Goal: Complete application form

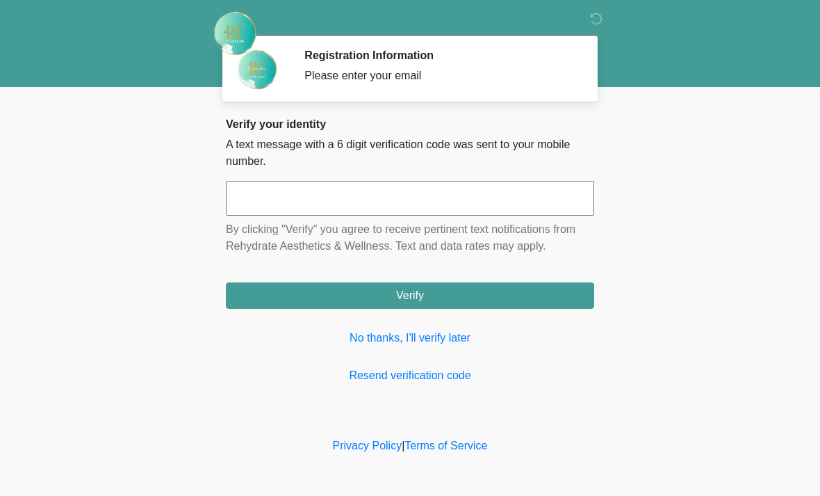
click at [407, 209] on input "text" at bounding box center [410, 198] width 368 height 35
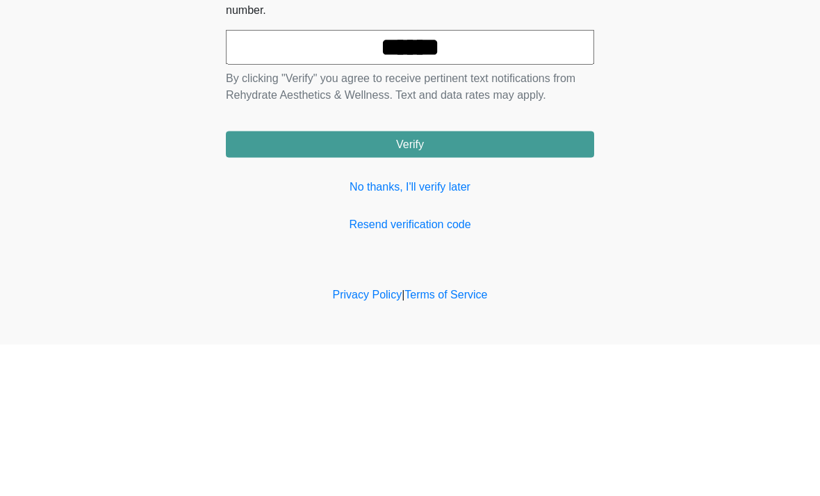
type input "******"
click at [548, 282] on button "Verify" at bounding box center [410, 295] width 368 height 26
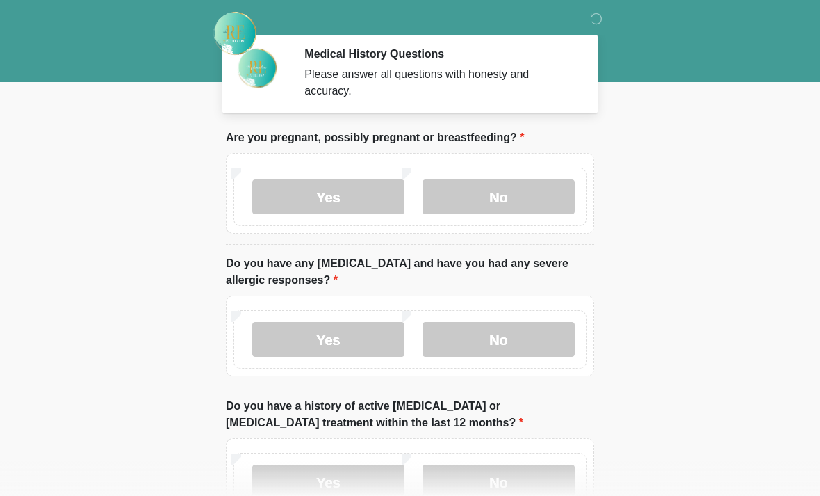
scroll to position [3, 0]
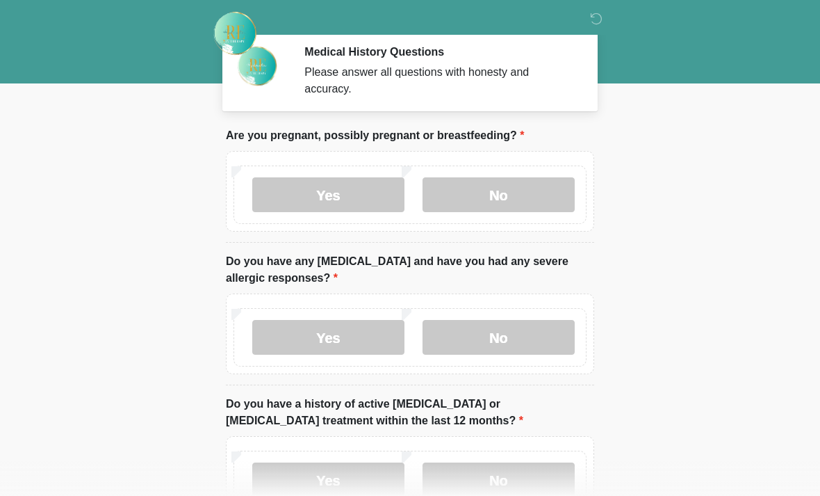
click at [552, 193] on label "No" at bounding box center [499, 194] width 152 height 35
click at [362, 343] on label "Yes" at bounding box center [328, 337] width 152 height 35
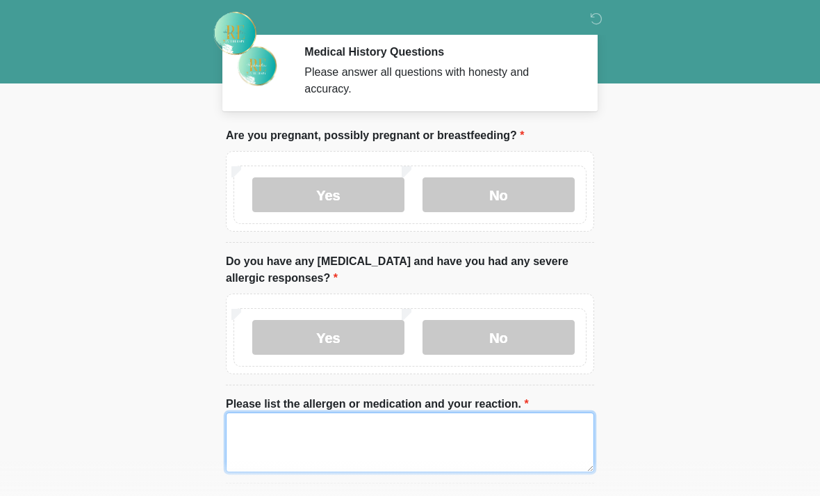
click at [384, 432] on textarea "Please list the allergen or medication and your reaction." at bounding box center [410, 442] width 368 height 60
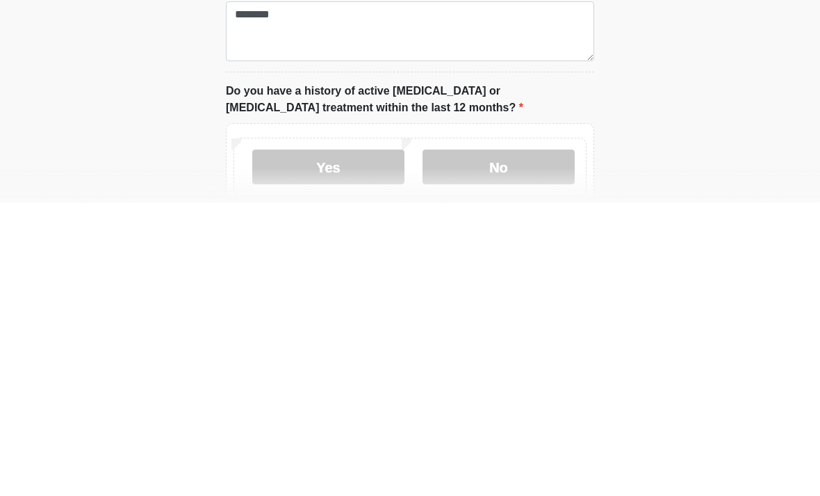
scroll to position [414, 0]
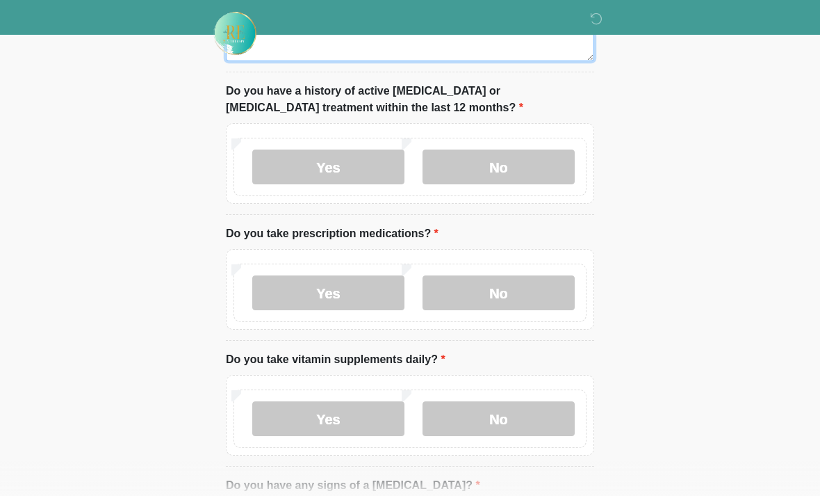
type textarea "*******"
click at [525, 170] on label "No" at bounding box center [499, 166] width 152 height 35
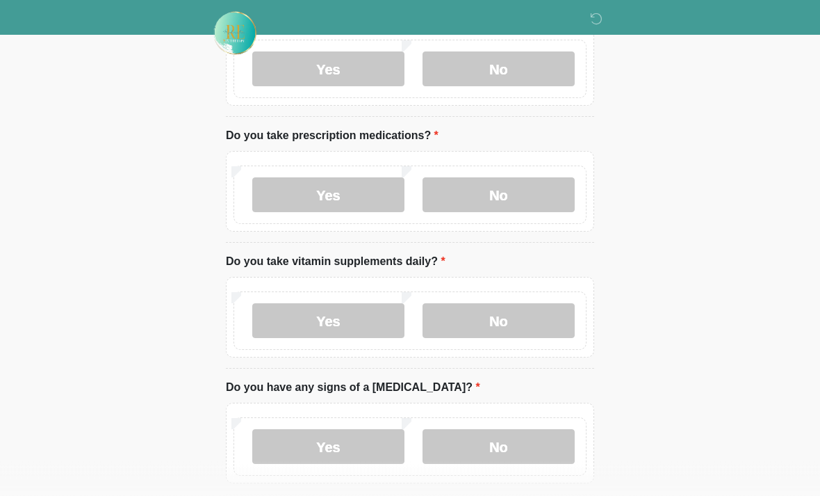
scroll to position [512, 0]
click at [539, 192] on label "No" at bounding box center [499, 194] width 152 height 35
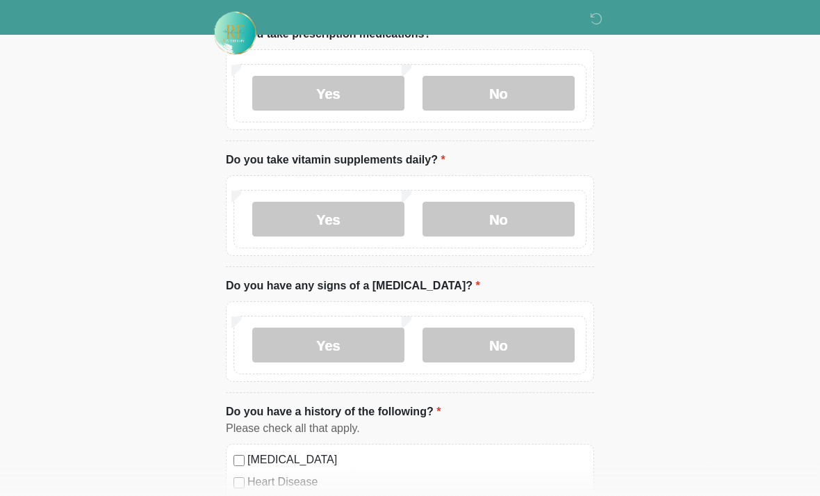
scroll to position [615, 0]
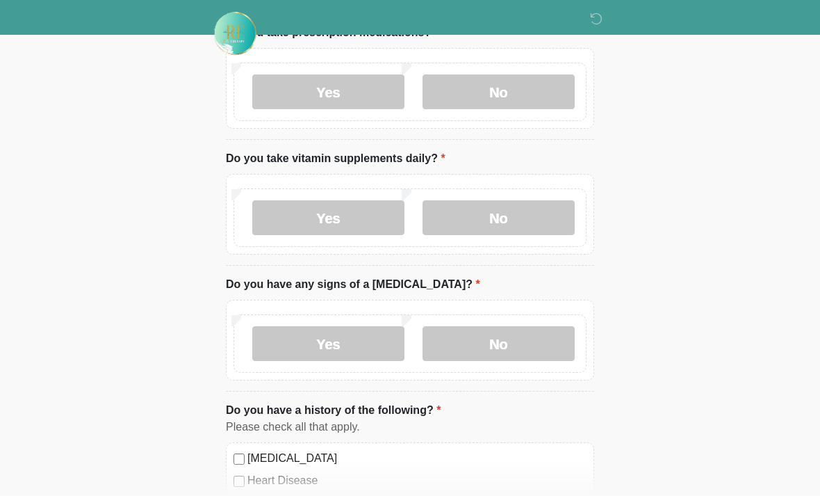
click at [546, 229] on label "No" at bounding box center [499, 217] width 152 height 35
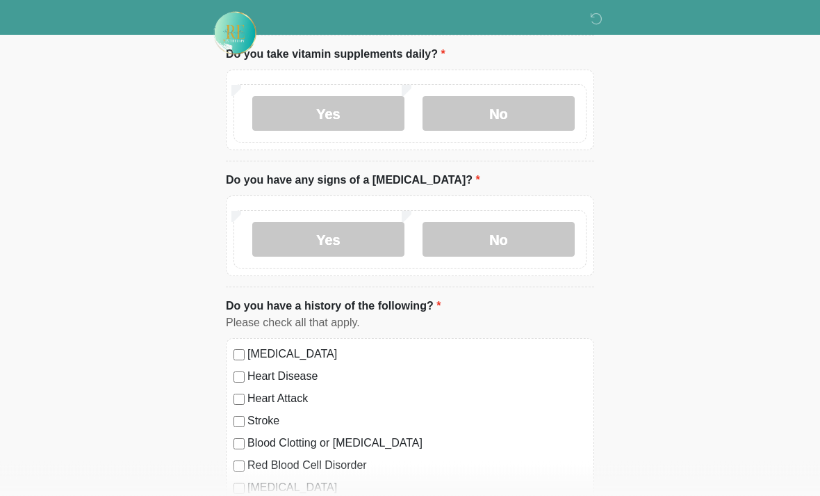
scroll to position [721, 0]
click at [359, 113] on label "Yes" at bounding box center [328, 112] width 152 height 35
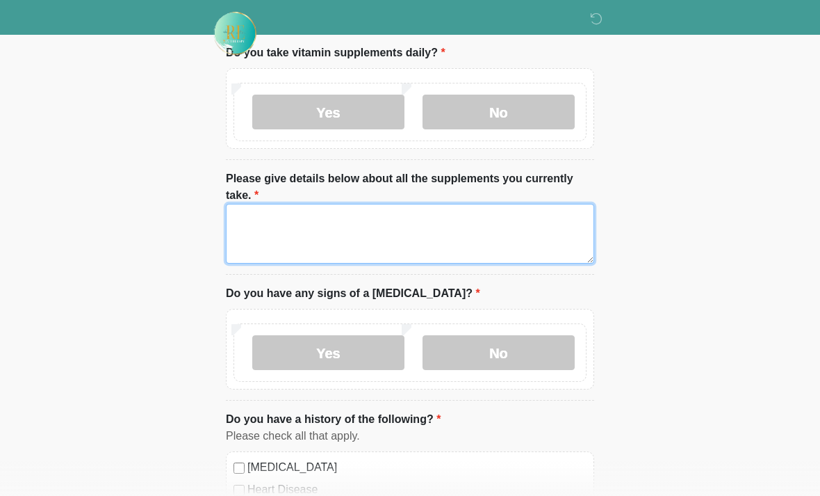
click at [407, 231] on textarea "Please give details below about all the supplements you currently take." at bounding box center [410, 234] width 368 height 60
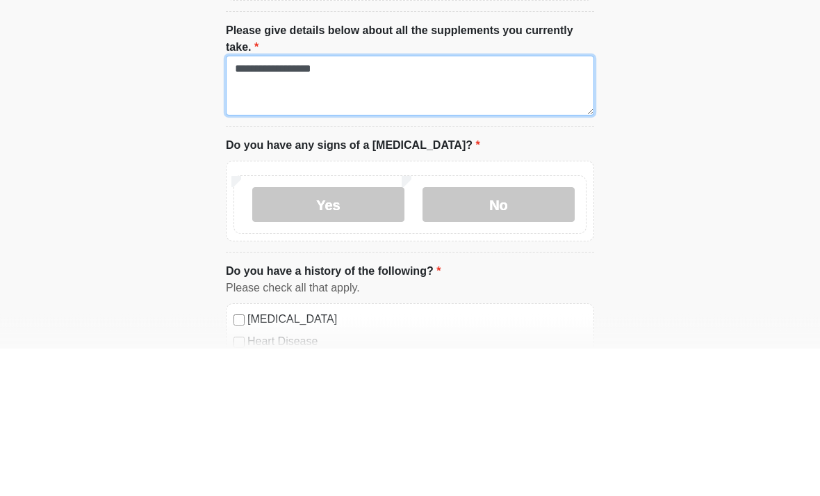
type textarea "**********"
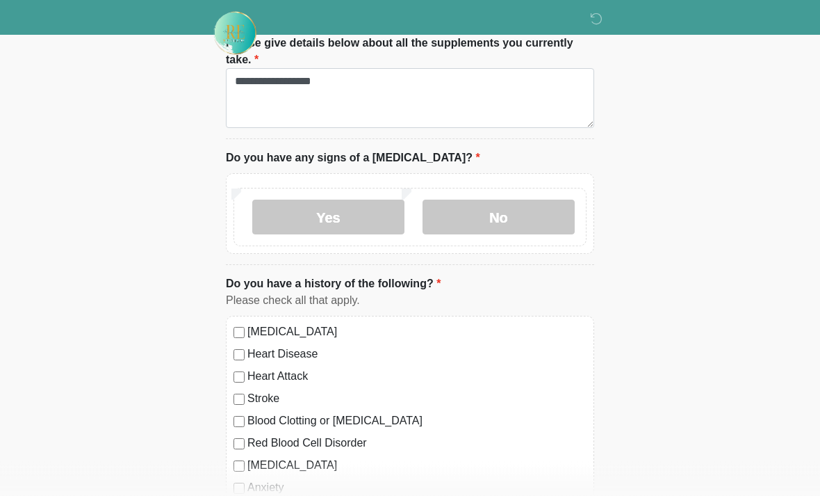
scroll to position [843, 0]
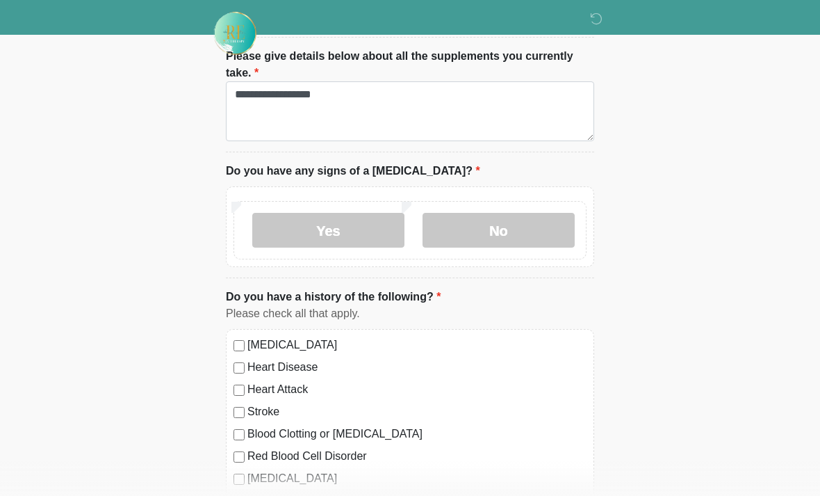
click at [530, 225] on label "No" at bounding box center [499, 230] width 152 height 35
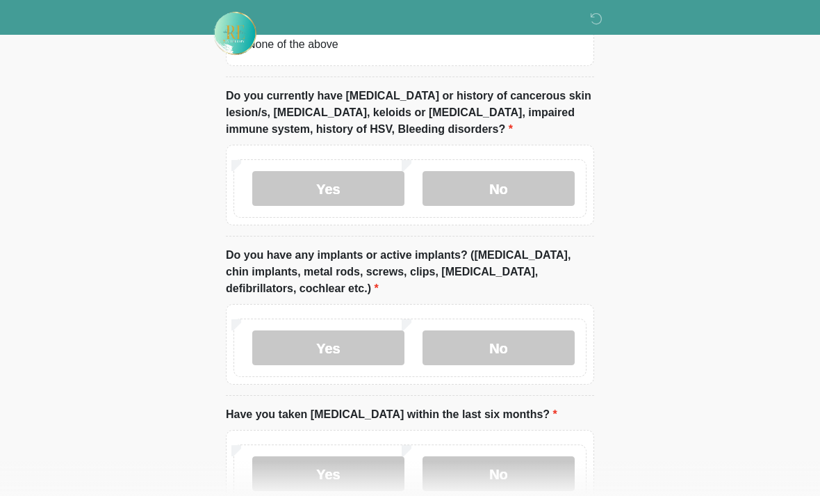
scroll to position [1388, 0]
click at [521, 186] on label "No" at bounding box center [499, 188] width 152 height 35
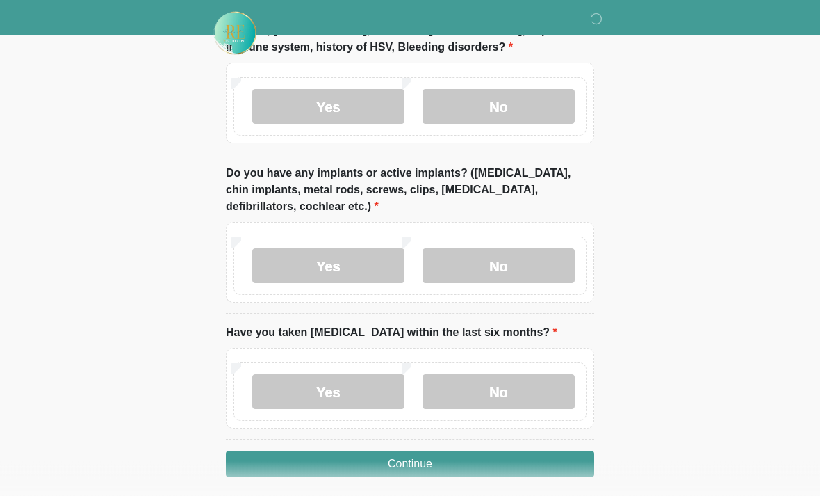
scroll to position [1478, 0]
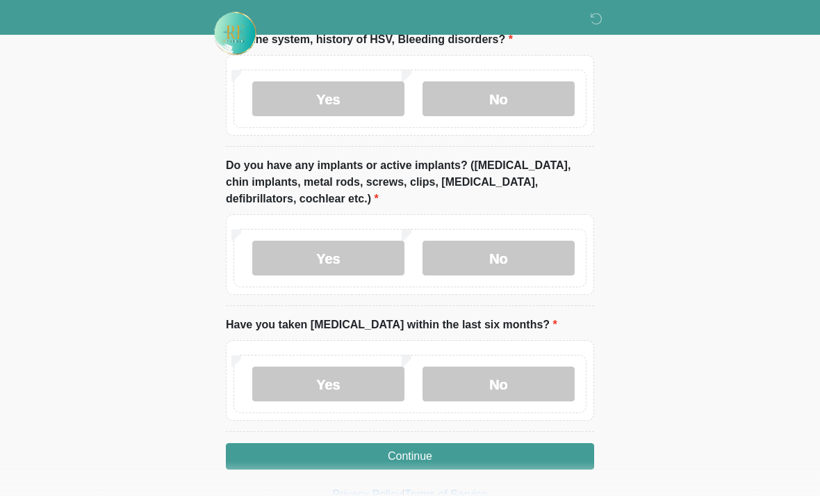
click at [530, 257] on label "No" at bounding box center [499, 257] width 152 height 35
click at [532, 380] on label "No" at bounding box center [499, 383] width 152 height 35
click at [519, 452] on button "Continue" at bounding box center [410, 456] width 368 height 26
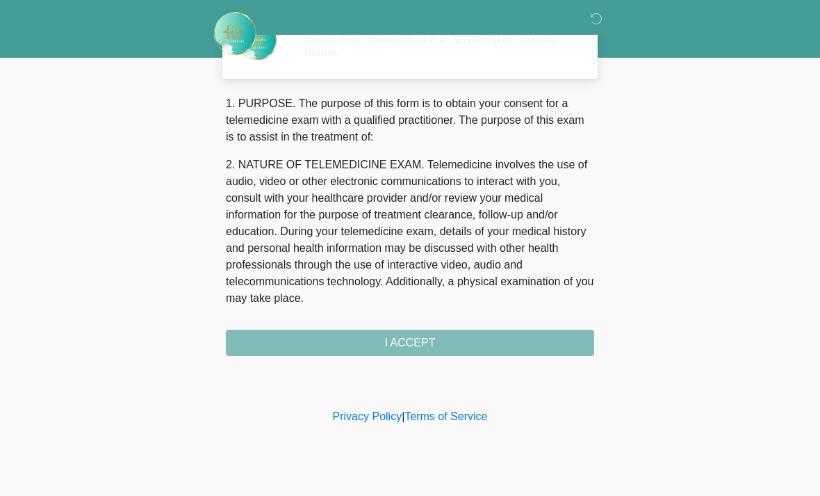
scroll to position [0, 0]
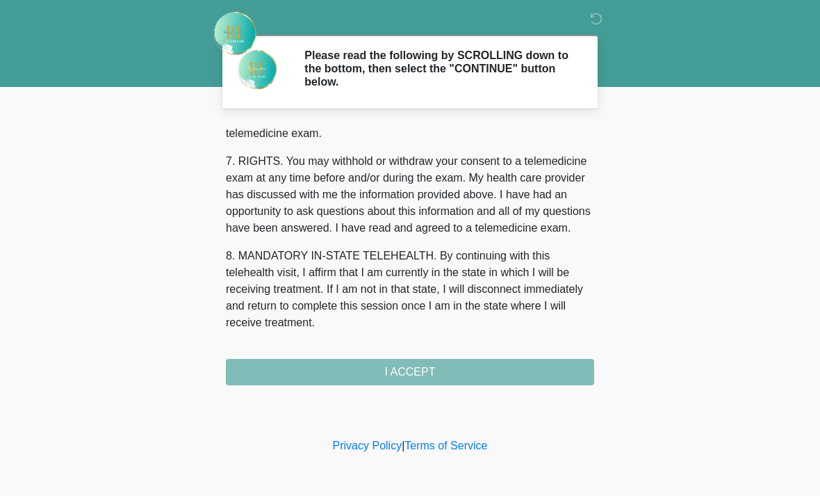
click at [471, 382] on div "1. PURPOSE. The purpose of this form is to obtain your consent for a telemedici…" at bounding box center [410, 254] width 368 height 261
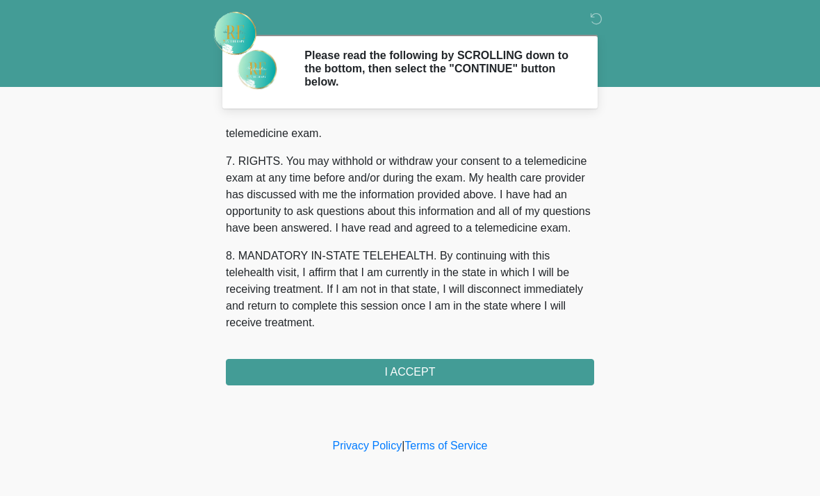
click at [497, 371] on button "I ACCEPT" at bounding box center [410, 372] width 368 height 26
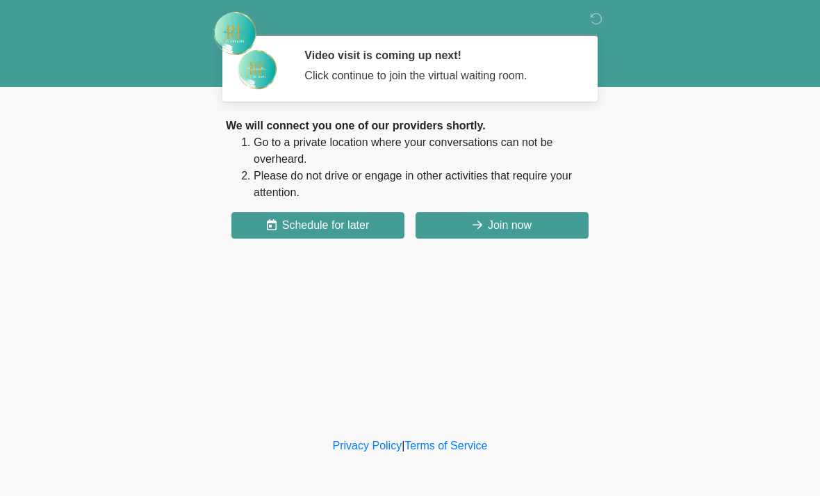
click at [542, 232] on button "Join now" at bounding box center [502, 225] width 173 height 26
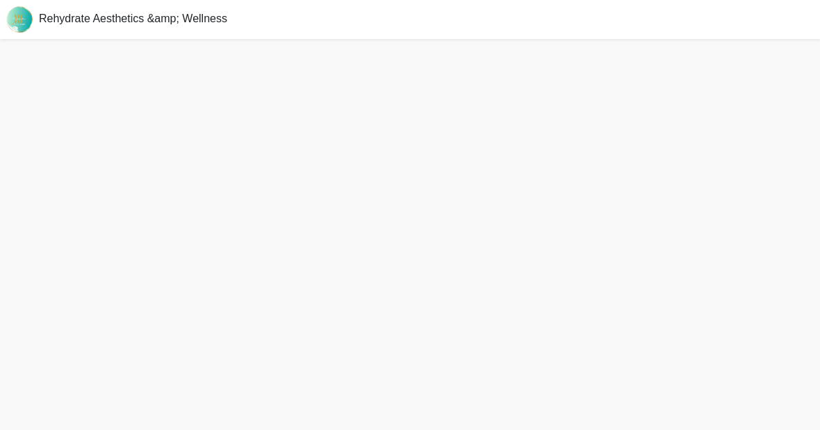
scroll to position [4, 0]
